Goal: Check status

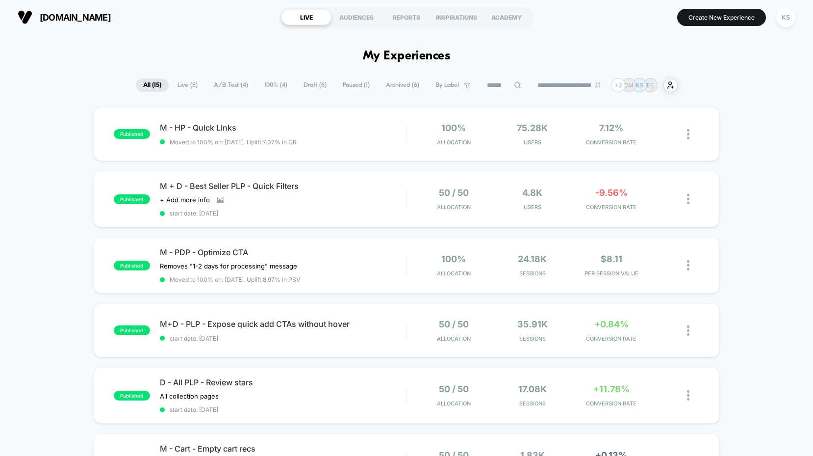
click at [272, 84] on span "100% ( 4 )" at bounding box center [276, 84] width 38 height 13
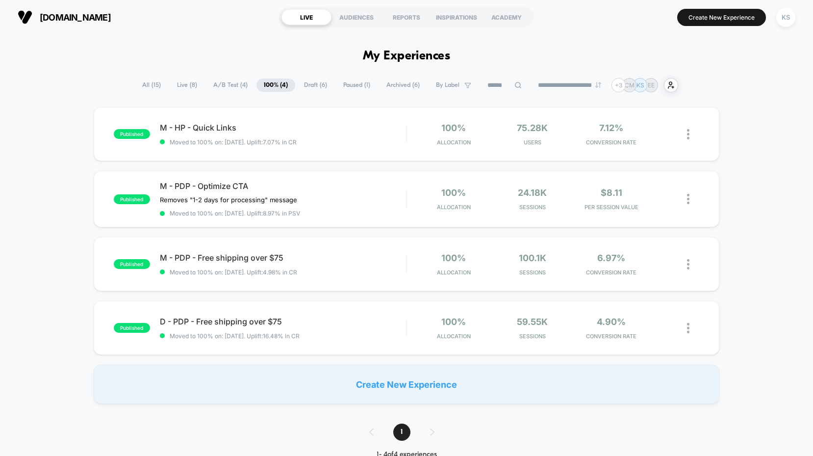
click at [220, 84] on span "A/B Test ( 4 )" at bounding box center [230, 84] width 49 height 13
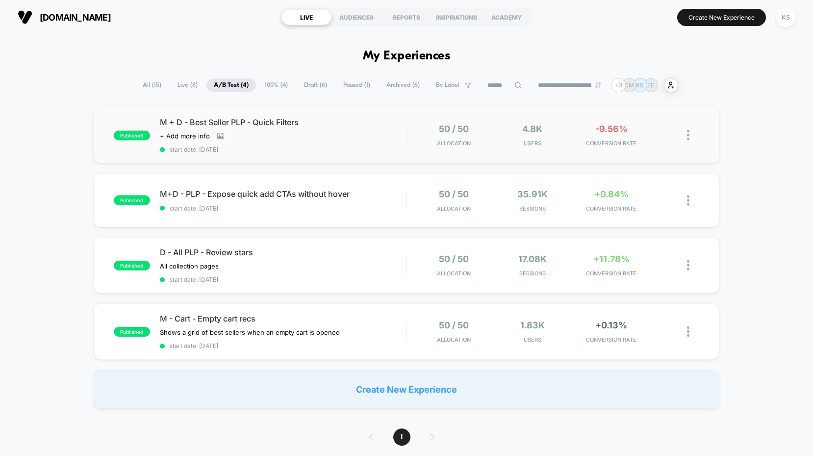
click at [324, 155] on div "published M + D - Best Seller PLP - Quick Filters Click to view images Click to…" at bounding box center [407, 135] width 626 height 56
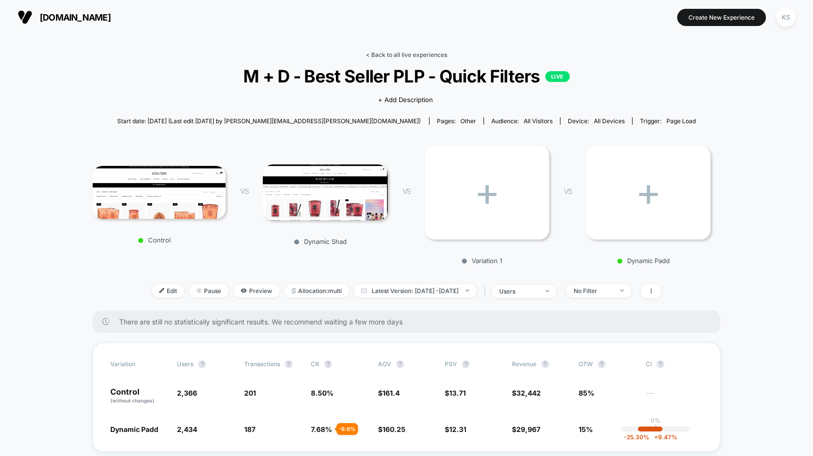
click at [376, 51] on link "< Back to all live experiences" at bounding box center [406, 54] width 81 height 7
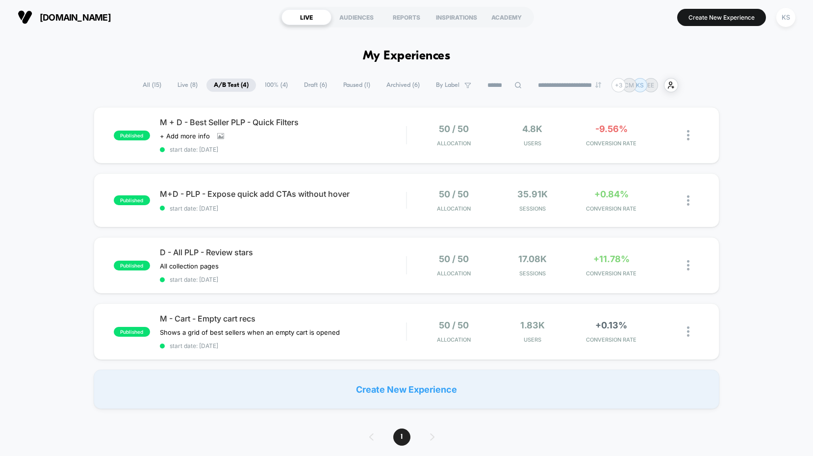
click at [783, 204] on div "published M + D - Best Seller PLP - Quick Filters Click to view images Click to…" at bounding box center [406, 258] width 813 height 302
